Goal: Information Seeking & Learning: Find contact information

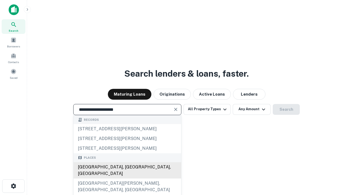
click at [127, 178] on div "Santa Monica, CA, USA" at bounding box center [128, 170] width 108 height 16
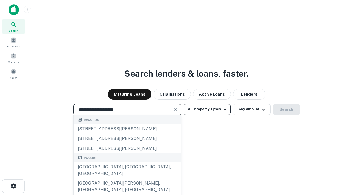
type input "**********"
click at [207, 109] on button "All Property Types" at bounding box center [207, 109] width 47 height 11
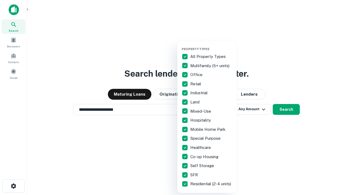
click at [212, 45] on button "button" at bounding box center [212, 45] width 60 height 0
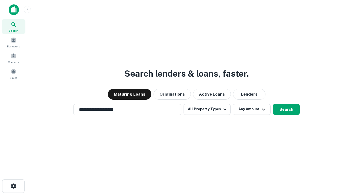
scroll to position [8, 0]
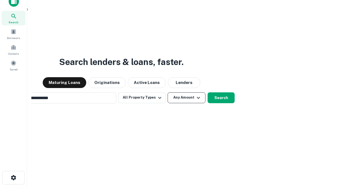
click at [168, 92] on button "Any Amount" at bounding box center [187, 97] width 38 height 11
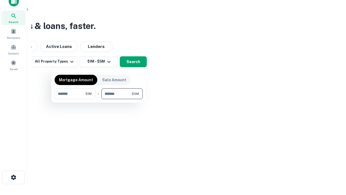
type input "*******"
click at [99, 99] on button "button" at bounding box center [99, 99] width 88 height 0
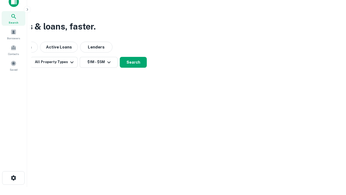
scroll to position [3, 100]
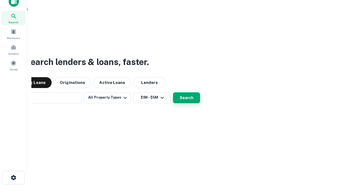
click at [173, 92] on button "Search" at bounding box center [186, 97] width 27 height 11
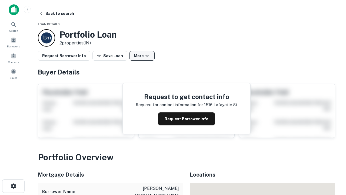
click at [142, 56] on button "More" at bounding box center [142, 56] width 25 height 10
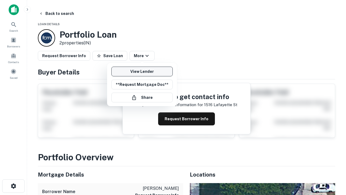
click at [142, 71] on link "View Lender" at bounding box center [141, 72] width 61 height 10
